Goal: Navigation & Orientation: Find specific page/section

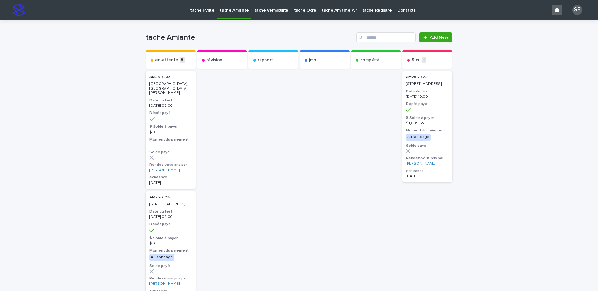
click at [261, 14] on link "tache Vermiculite" at bounding box center [271, 9] width 40 height 19
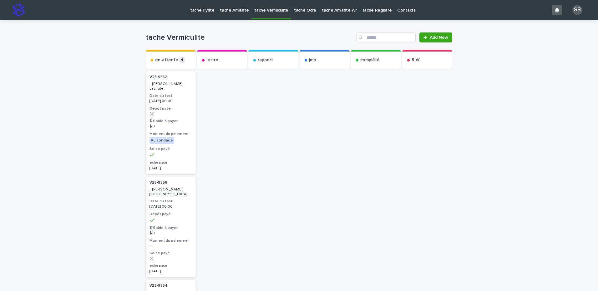
click at [88, 148] on div "Loading... Saving… Loading... Saving… tache Vermiculite Add New Send to... Send…" at bounding box center [299, 287] width 598 height 534
click at [305, 15] on link "tache Ocre" at bounding box center [305, 9] width 28 height 19
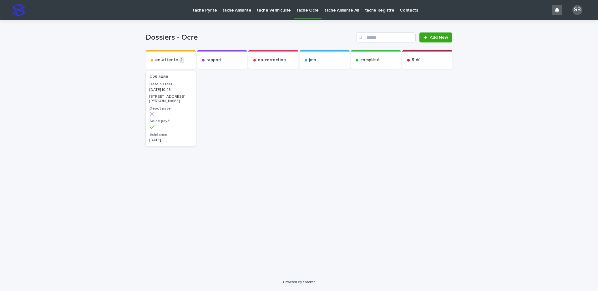
click at [255, 13] on link "tache Vermiculite" at bounding box center [274, 9] width 40 height 19
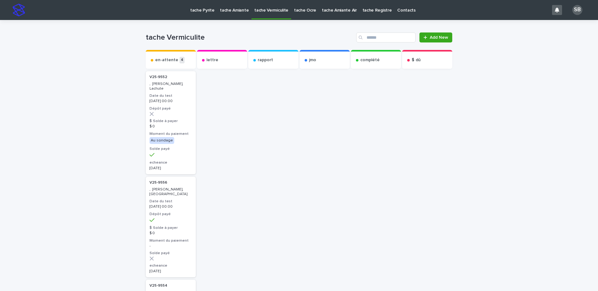
click at [546, 76] on div "Loading... Saving… Loading... Saving… tache Vermiculite Add New Send to... Send…" at bounding box center [299, 287] width 598 height 534
click at [115, 86] on div "Loading... Saving… Loading... Saving… tache Vermiculite Add New Send to... Send…" at bounding box center [299, 287] width 598 height 534
click at [233, 7] on p "tache Amiante" at bounding box center [234, 6] width 29 height 13
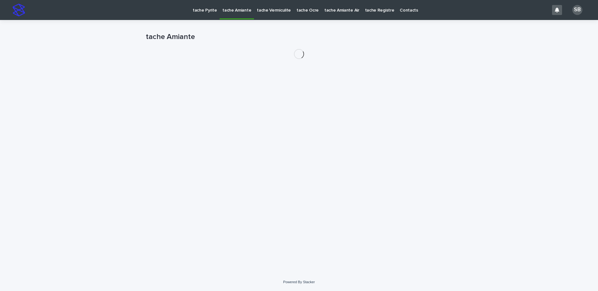
click at [201, 10] on p "tache Pyrite" at bounding box center [205, 6] width 24 height 13
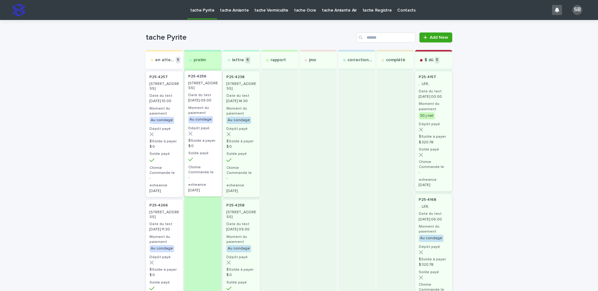
drag, startPoint x: 188, startPoint y: 121, endPoint x: 203, endPoint y: 119, distance: 14.5
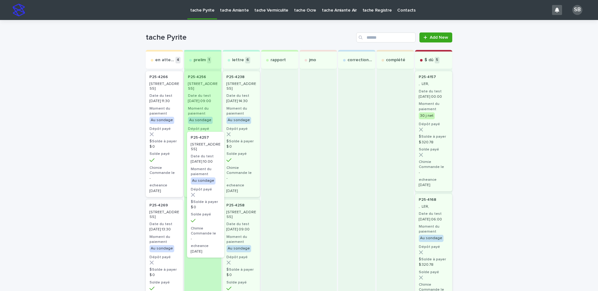
drag, startPoint x: 174, startPoint y: 138, endPoint x: 209, endPoint y: 183, distance: 56.5
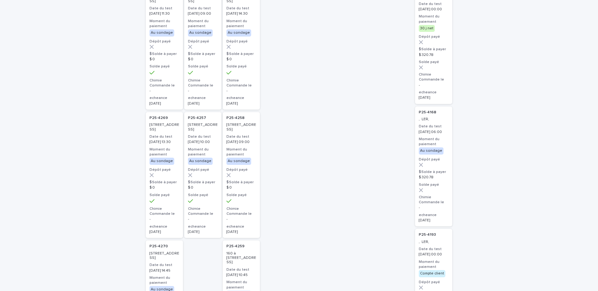
scroll to position [94, 0]
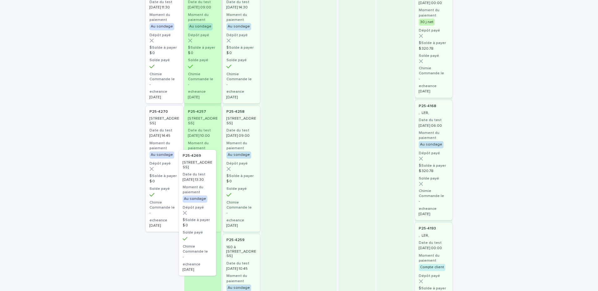
drag, startPoint x: 165, startPoint y: 168, endPoint x: 222, endPoint y: 236, distance: 88.7
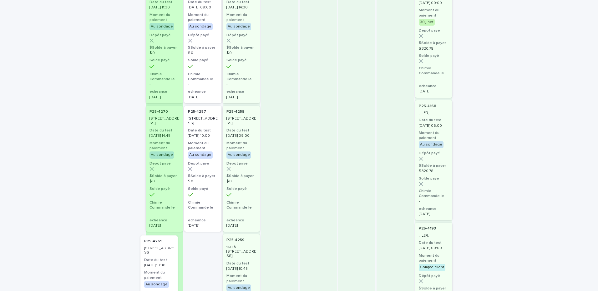
drag, startPoint x: 204, startPoint y: 254, endPoint x: 159, endPoint y: 251, distance: 44.8
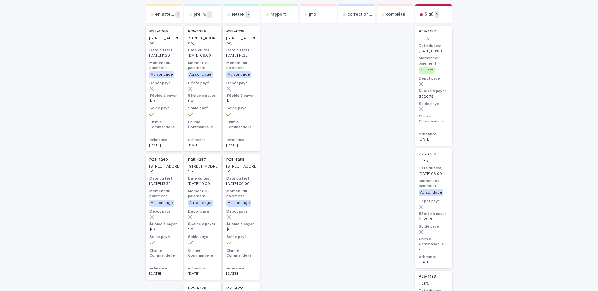
scroll to position [0, 0]
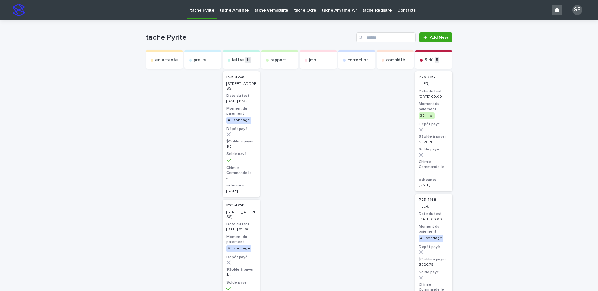
click at [238, 11] on p "tache Amiante" at bounding box center [234, 6] width 29 height 13
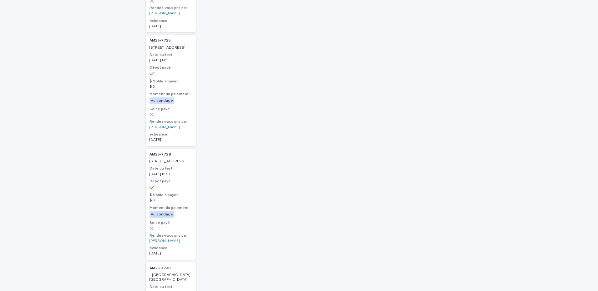
scroll to position [281, 0]
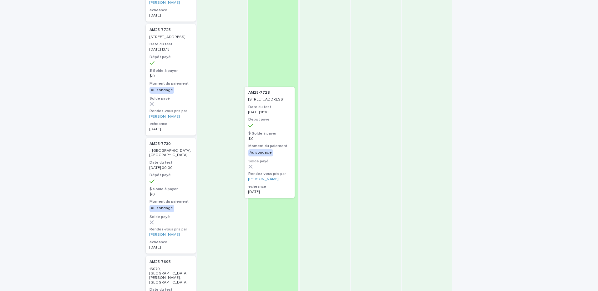
drag, startPoint x: 168, startPoint y: 188, endPoint x: 279, endPoint y: 125, distance: 128.1
click at [277, 125] on div "en-attente 9 AM25-7733 1790, rue Bocage, Saint-Bruno-de-Montarville Date du tes…" at bounding box center [299, 279] width 306 height 1021
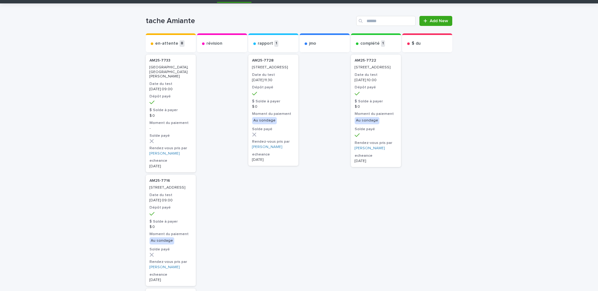
scroll to position [31, 0]
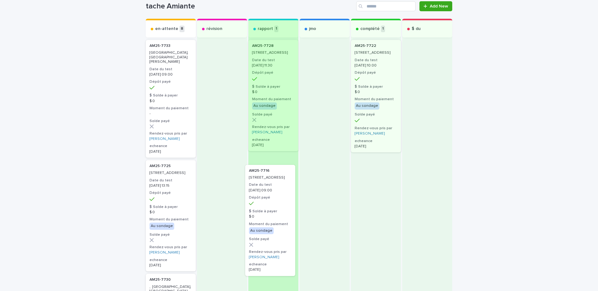
drag, startPoint x: 173, startPoint y: 187, endPoint x: 276, endPoint y: 196, distance: 103.5
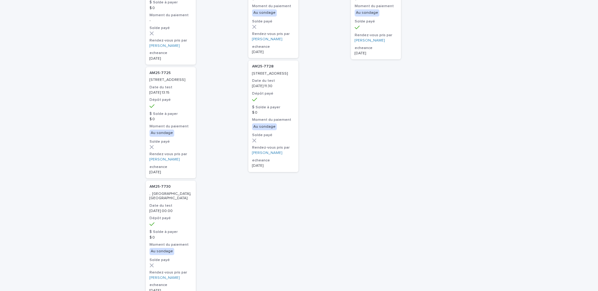
scroll to position [125, 0]
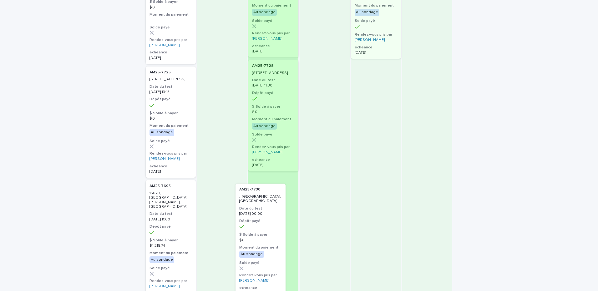
drag, startPoint x: 171, startPoint y: 233, endPoint x: 180, endPoint y: 210, distance: 23.7
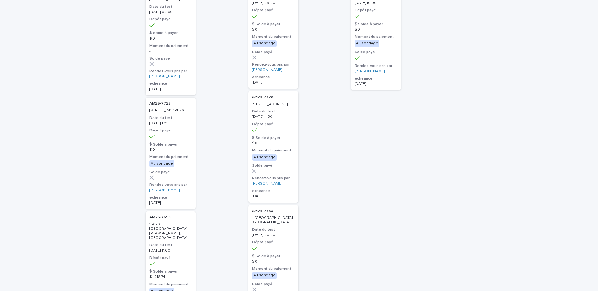
scroll to position [0, 0]
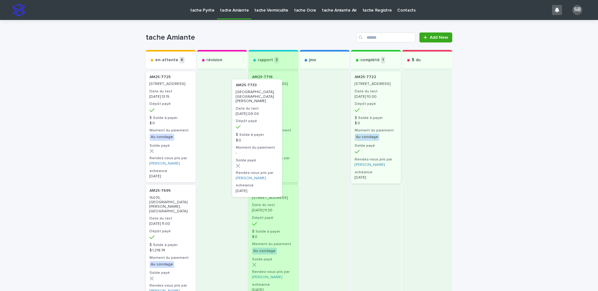
drag, startPoint x: 170, startPoint y: 123, endPoint x: 263, endPoint y: 129, distance: 93.0
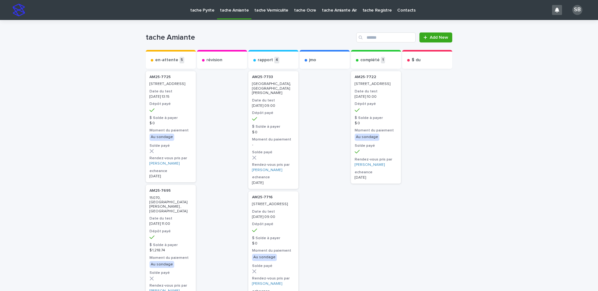
click at [266, 8] on p "tache Vermiculite" at bounding box center [271, 6] width 34 height 13
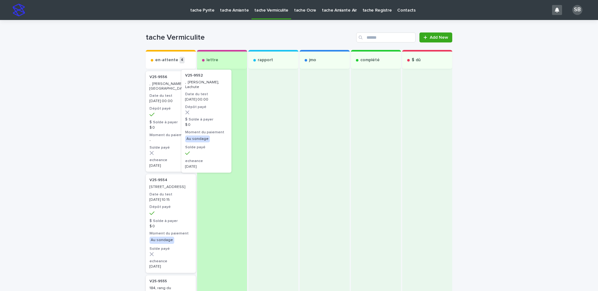
drag, startPoint x: 164, startPoint y: 109, endPoint x: 212, endPoint y: 107, distance: 48.5
click at [212, 107] on div "en-attente 4 V25-9552 , Gordon, Lachute Date du test 2025-08-11 00:00 Dépôt pay…" at bounding box center [299, 249] width 306 height 398
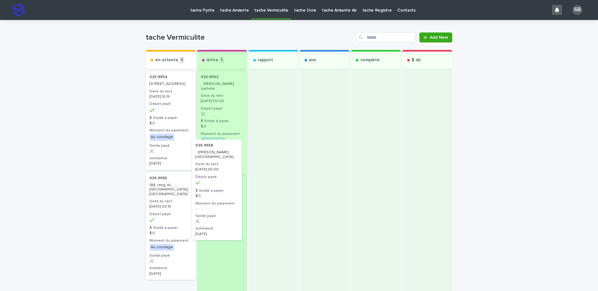
drag, startPoint x: 161, startPoint y: 106, endPoint x: 209, endPoint y: 176, distance: 85.1
click at [209, 176] on div "en-attente 3 V25-9556 , Ramzay, Marieville Date du test 2025-08-13 00:00 Dépôt …" at bounding box center [299, 197] width 306 height 295
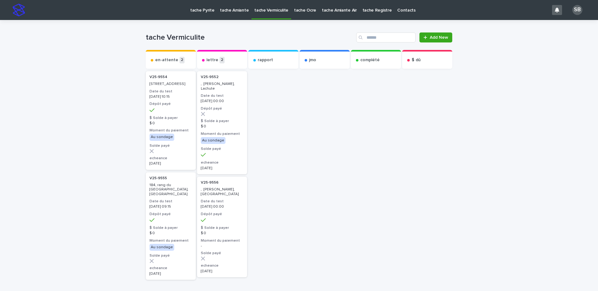
click at [228, 10] on p "tache Amiante" at bounding box center [234, 6] width 29 height 13
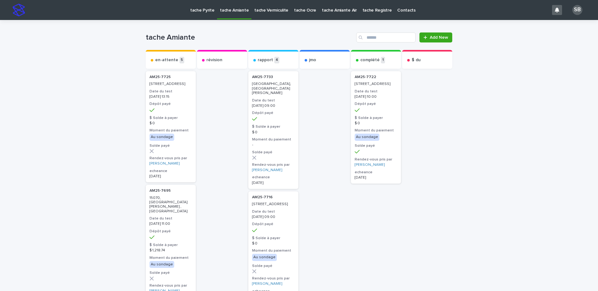
click at [270, 13] on link "tache Vermiculite" at bounding box center [271, 9] width 40 height 19
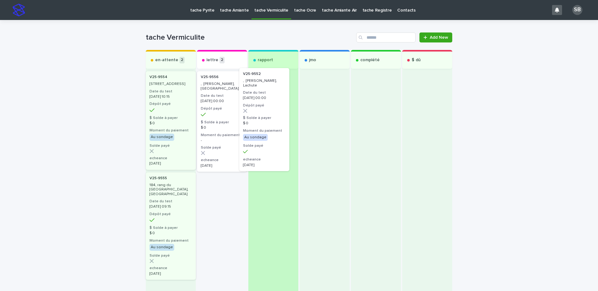
drag, startPoint x: 252, startPoint y: 122, endPoint x: 278, endPoint y: 117, distance: 26.2
click at [278, 117] on div "en-attente 2 V25-9554 109, rue des Flandres, Saint-Lambert Date du test 2025-08…" at bounding box center [299, 182] width 306 height 264
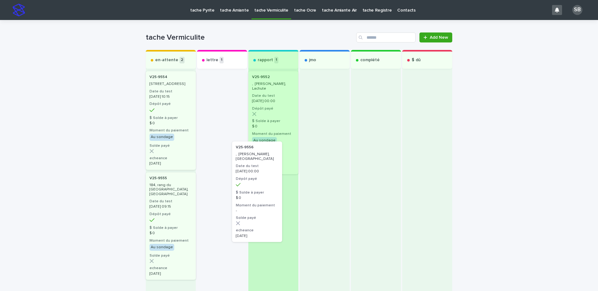
click at [275, 193] on div "en-attente 2 V25-9554 109, rue des Flandres, Saint-Lambert Date du test 2025-08…" at bounding box center [299, 182] width 306 height 264
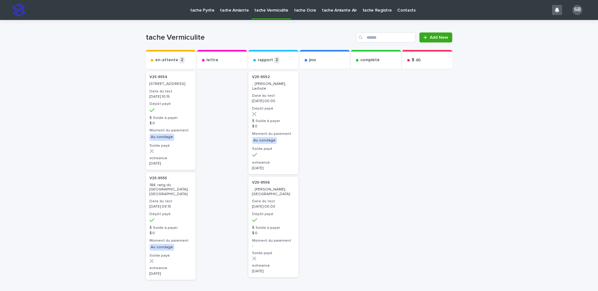
click at [238, 12] on p "tache Amiante" at bounding box center [234, 6] width 29 height 13
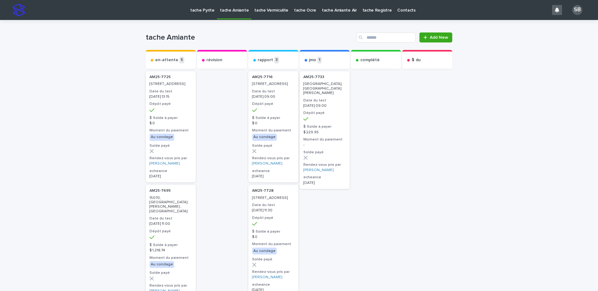
click at [262, 11] on p "tache Vermiculite" at bounding box center [271, 6] width 34 height 13
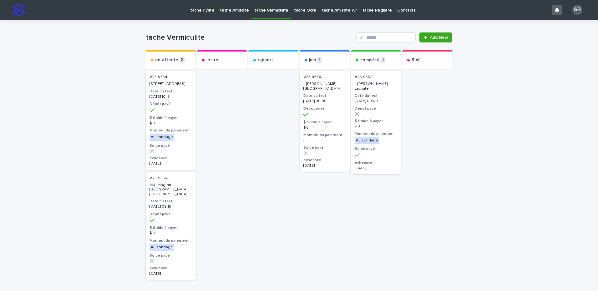
click at [110, 66] on div "Loading... Saving… Loading... Saving… tache Vermiculite Add New Send to... Send…" at bounding box center [299, 182] width 598 height 325
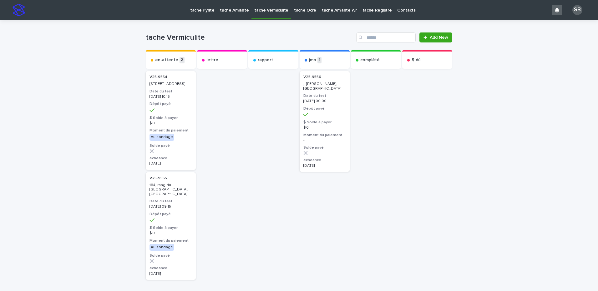
click at [93, 145] on div "Loading... Saving… Loading... Saving… tache Vermiculite Add New Send to... Send…" at bounding box center [299, 182] width 598 height 325
